Goal: Task Accomplishment & Management: Complete application form

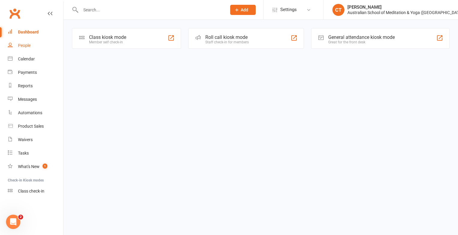
click at [31, 46] on link "People" at bounding box center [35, 45] width 55 height 13
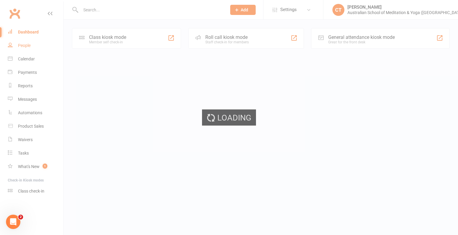
select select "100"
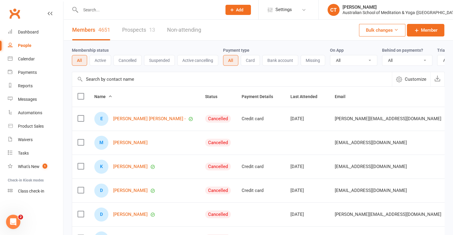
click at [93, 7] on input "text" at bounding box center [148, 10] width 139 height 8
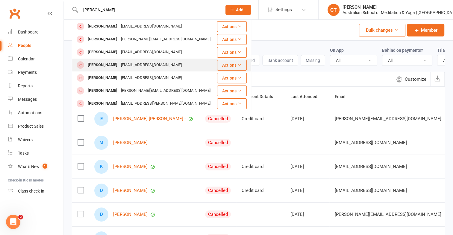
type input "andrew c"
click at [100, 64] on div "[PERSON_NAME]" at bounding box center [102, 65] width 33 height 9
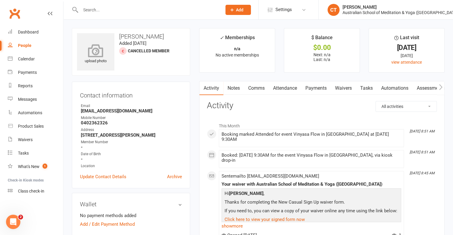
click at [99, 64] on div "upload photo" at bounding box center [95, 55] width 37 height 20
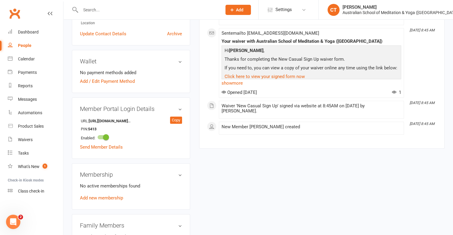
scroll to position [156, 0]
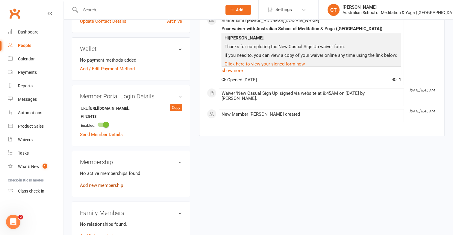
click at [103, 185] on link "Add new membership" at bounding box center [101, 185] width 43 height 5
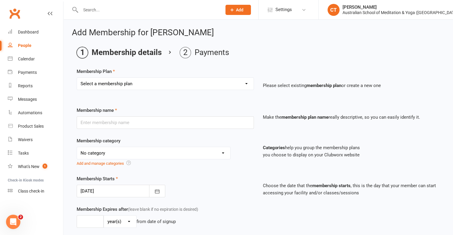
click at [247, 82] on select "Select a membership plan First Time Intro Offer (1 month Unlimited Meditation &…" at bounding box center [165, 84] width 177 height 12
select select "4"
click at [77, 78] on select "Select a membership plan First Time Intro Offer (1 month Unlimited Meditation &…" at bounding box center [165, 84] width 177 height 12
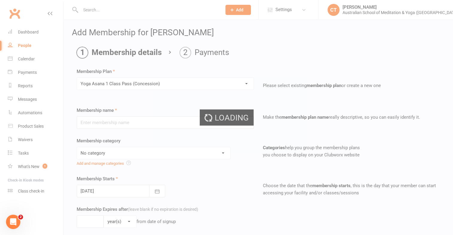
type input "Yoga Asana 1 Class Pass (Concession)"
select select "4"
type input "3"
select select "2"
type input "1"
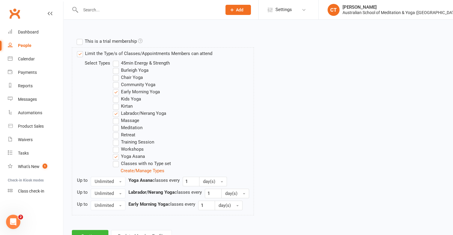
scroll to position [306, 0]
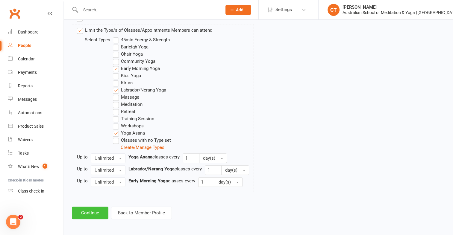
click at [90, 211] on button "Continue" at bounding box center [90, 213] width 37 height 13
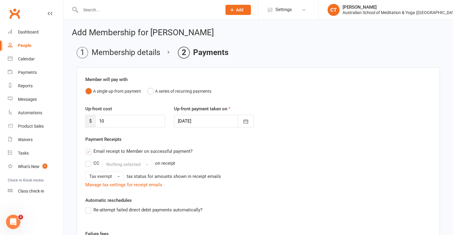
scroll to position [114, 0]
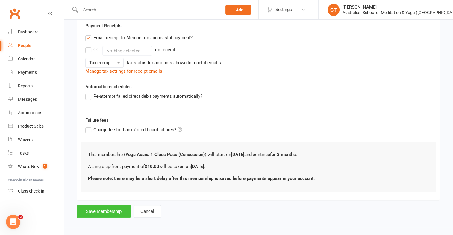
click at [100, 211] on button "Save Membership" at bounding box center [104, 212] width 54 height 13
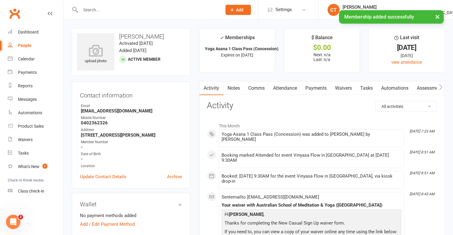
click at [315, 87] on link "Payments" at bounding box center [316, 88] width 30 height 14
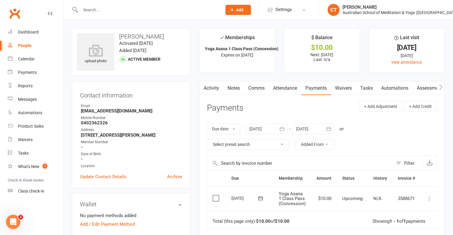
click at [214, 196] on label at bounding box center [217, 199] width 8 height 6
click at [214, 196] on input "checkbox" at bounding box center [215, 196] width 4 height 0
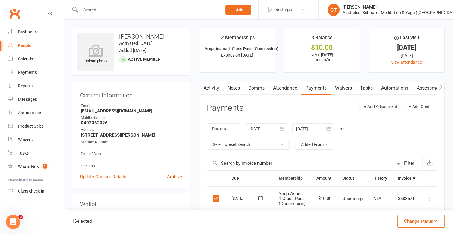
click at [435, 223] on icon "button" at bounding box center [436, 221] width 4 height 4
click at [416, 183] on link "Paid (POS)" at bounding box center [414, 182] width 59 height 12
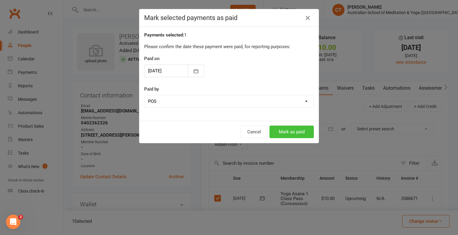
click at [303, 132] on button "Mark as paid" at bounding box center [291, 132] width 44 height 13
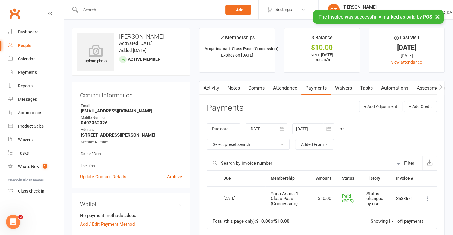
click at [22, 46] on div "People" at bounding box center [24, 45] width 13 height 5
select select "100"
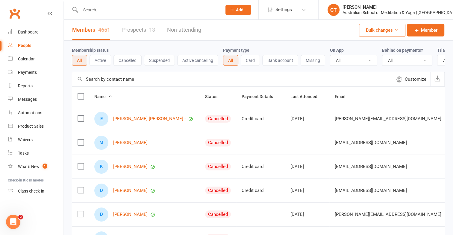
click at [90, 13] on input "text" at bounding box center [148, 10] width 139 height 8
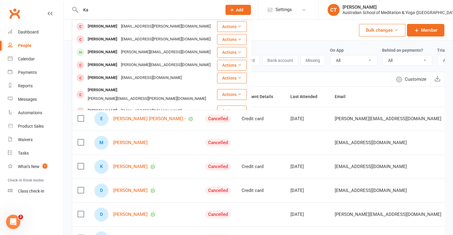
type input "K"
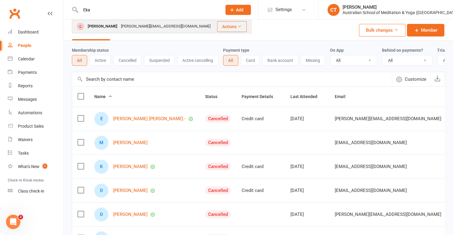
type input "Eka"
click at [104, 26] on div "Ekaterina Khramtsova" at bounding box center [102, 26] width 33 height 9
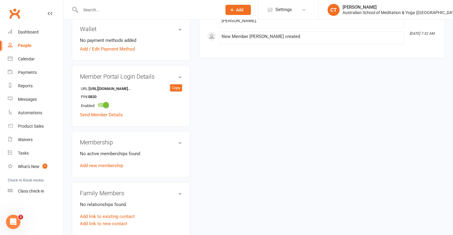
scroll to position [182, 0]
click at [91, 163] on link "Add new membership" at bounding box center [101, 165] width 43 height 5
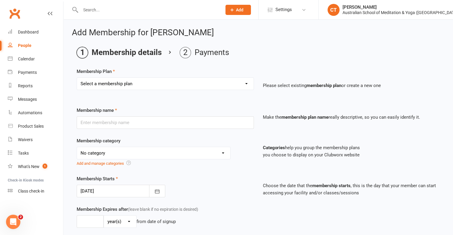
click at [247, 83] on select "Select a membership plan First Time Intro Offer (1 month Unlimited Meditation &…" at bounding box center [165, 84] width 177 height 12
select select "7"
click at [77, 78] on select "Select a membership plan First Time Intro Offer (1 month Unlimited Meditation &…" at bounding box center [165, 84] width 177 height 12
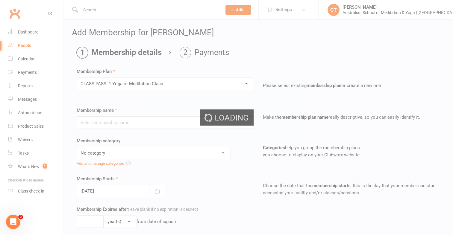
type input "CLASS PASS: 1 Yoga or Meditation Class"
select select "4"
type input "3"
select select "2"
type input "1"
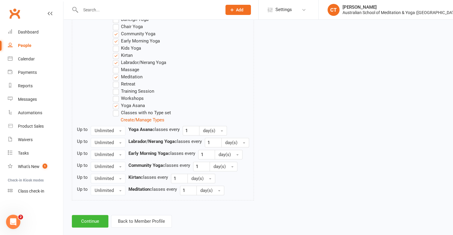
scroll to position [342, 0]
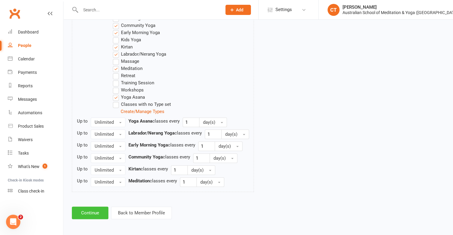
click at [96, 210] on button "Continue" at bounding box center [90, 213] width 37 height 13
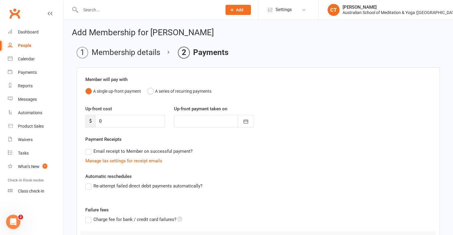
scroll to position [66, 0]
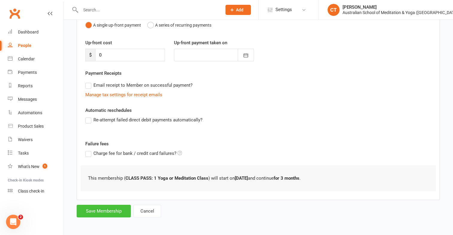
click at [97, 210] on button "Save Membership" at bounding box center [104, 211] width 54 height 13
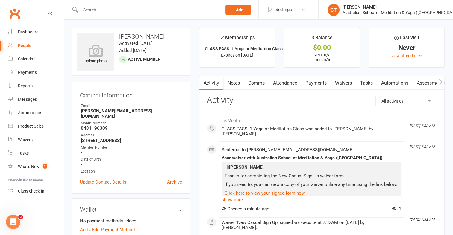
click at [30, 45] on div "People" at bounding box center [24, 45] width 13 height 5
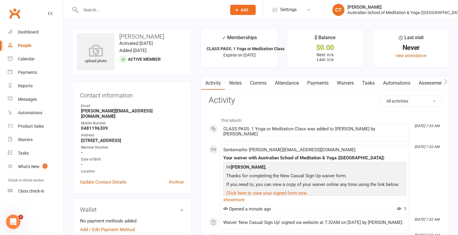
select select "100"
